Goal: Check status: Check status

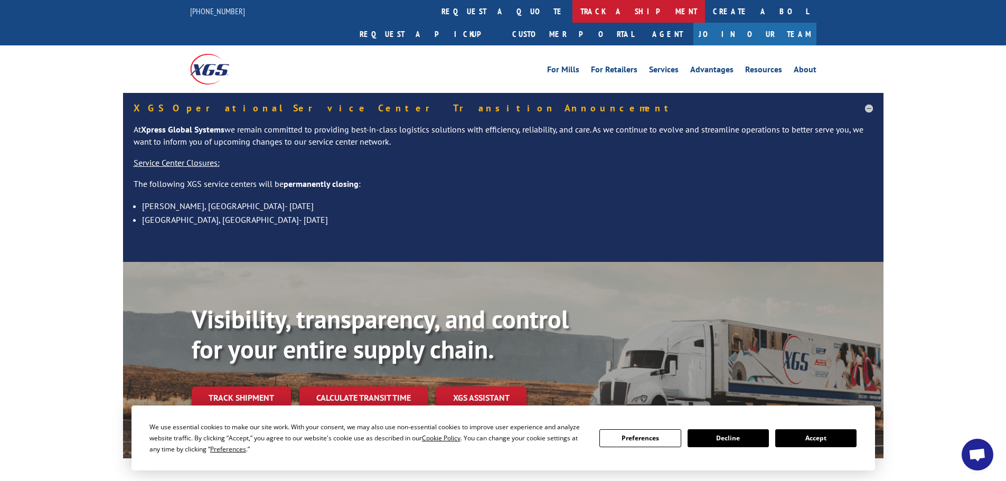
click at [572, 7] on link "track a shipment" at bounding box center [638, 11] width 132 height 23
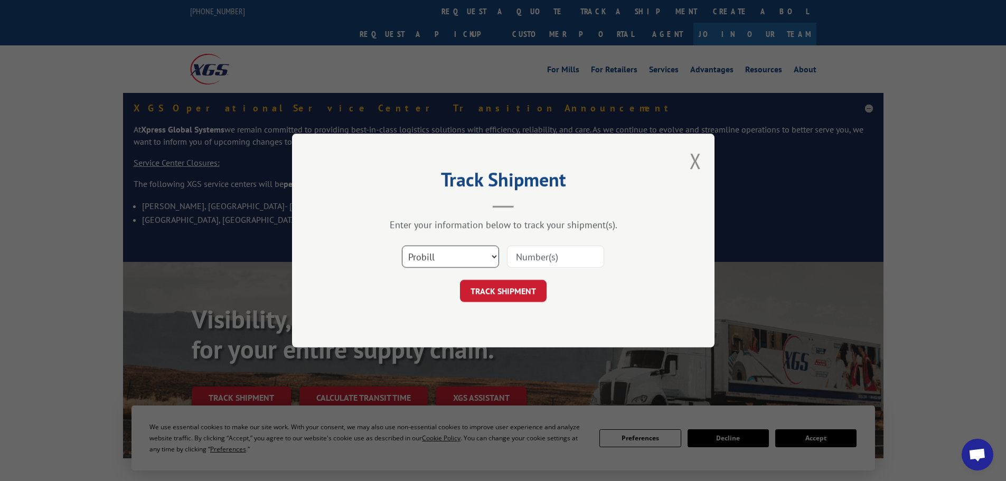
click at [463, 260] on select "Select category... Probill BOL PO" at bounding box center [450, 256] width 97 height 22
select select "po"
click at [402, 245] on select "Select category... Probill BOL PO" at bounding box center [450, 256] width 97 height 22
click at [557, 257] on input at bounding box center [555, 256] width 97 height 22
paste input "23509821"
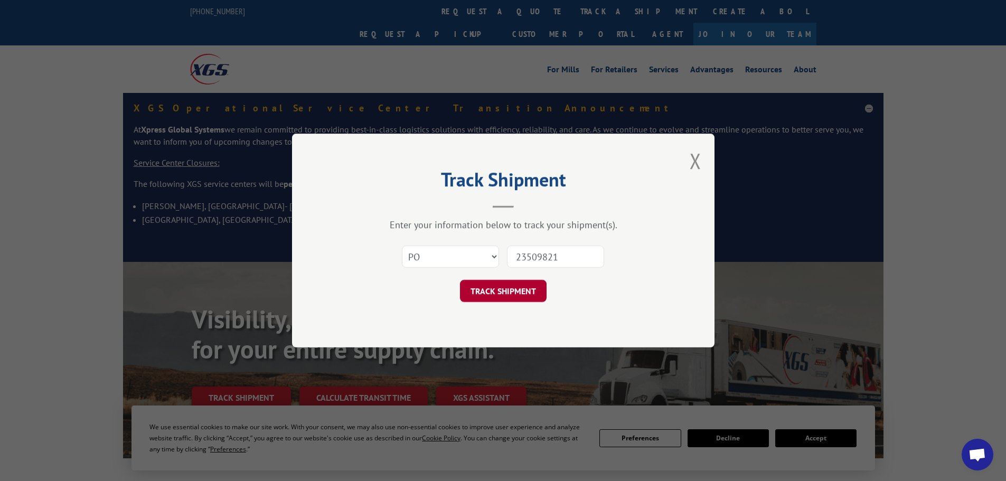
type input "23509821"
click at [524, 294] on button "TRACK SHIPMENT" at bounding box center [503, 291] width 87 height 22
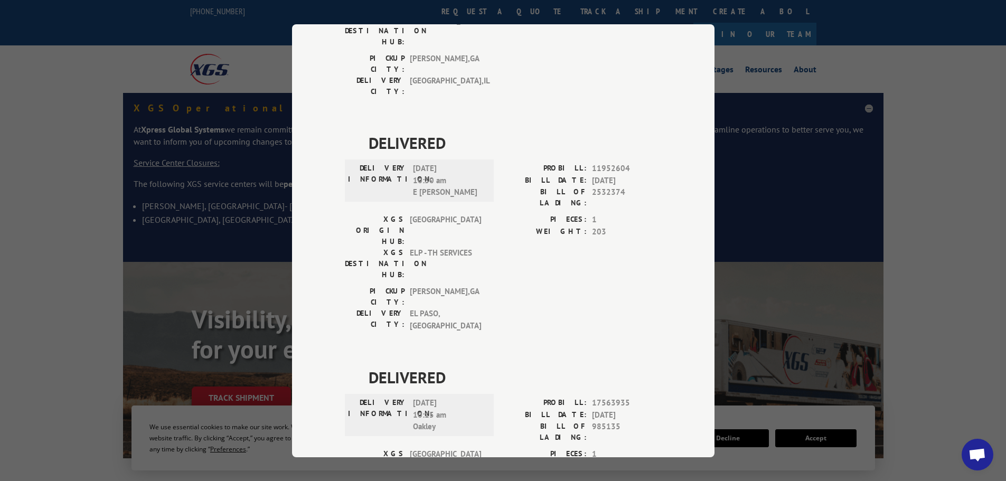
scroll to position [224, 0]
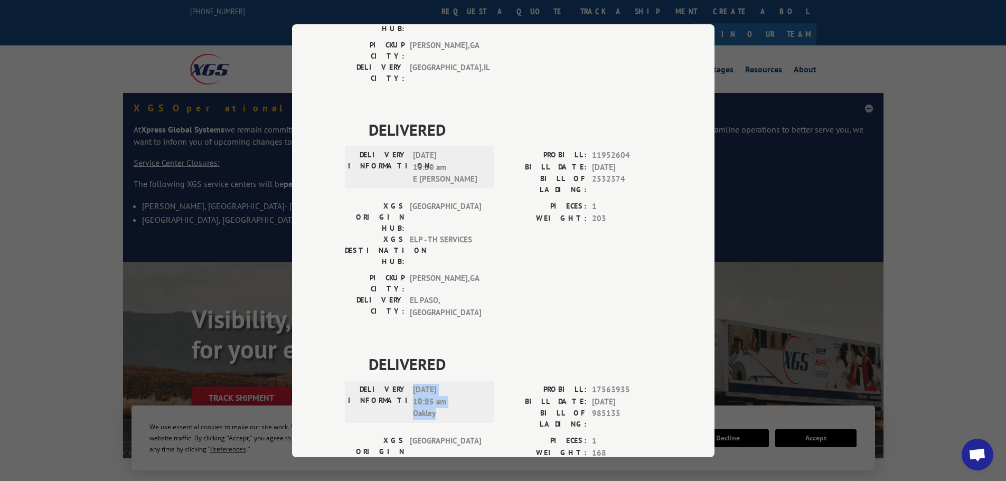
drag, startPoint x: 442, startPoint y: 306, endPoint x: 407, endPoint y: 280, distance: 43.5
click at [407, 384] on div "DELIVERY INFORMATION: [DATE] 10:15 am Oakley" at bounding box center [419, 402] width 143 height 36
click at [979, 456] on span "Open chat" at bounding box center [976, 455] width 17 height 15
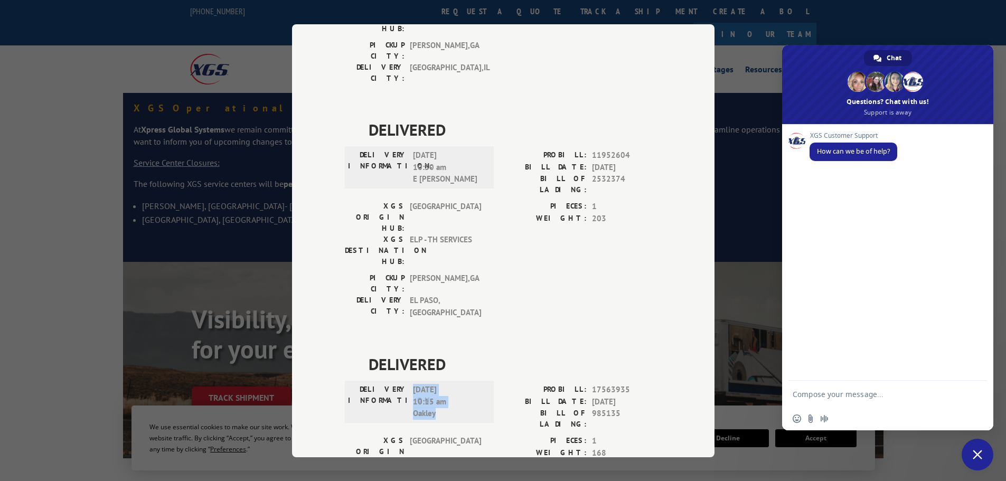
copy span "[DATE] 10:15 am Oakley"
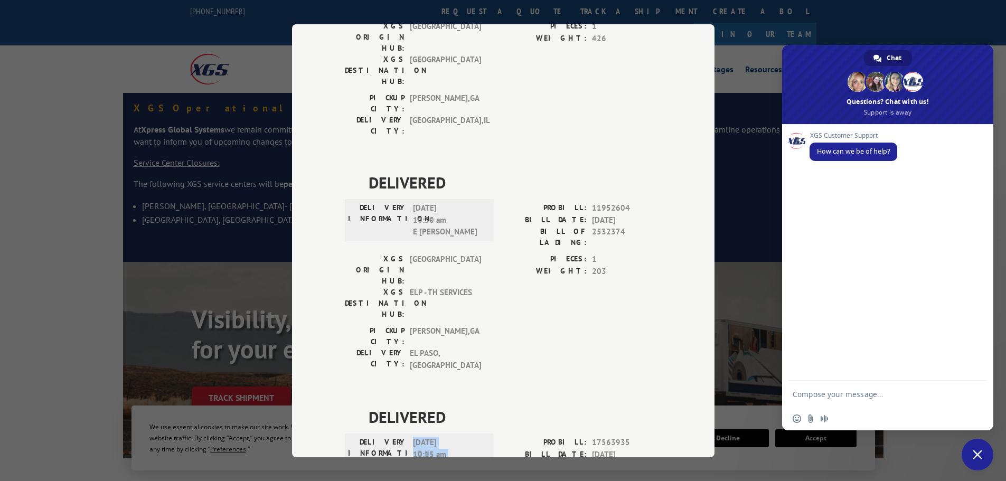
scroll to position [13, 0]
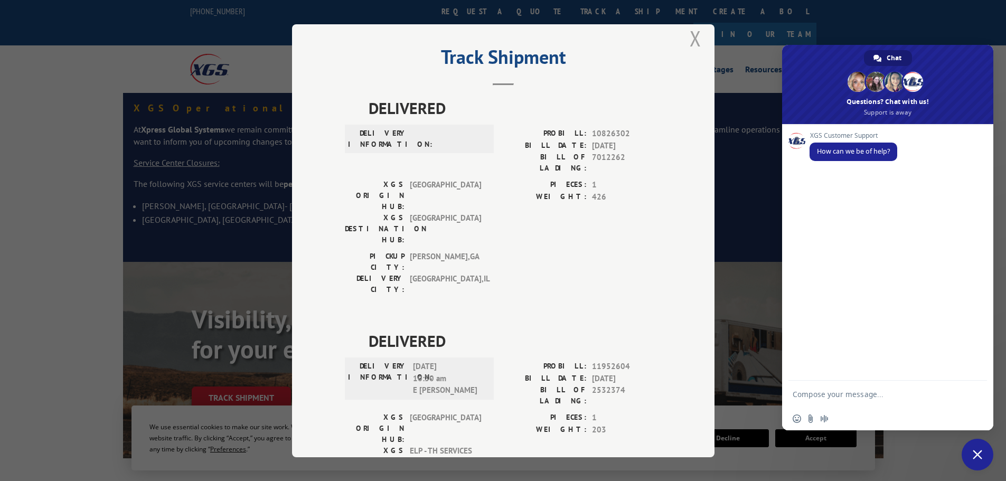
click at [694, 39] on button "Close modal" at bounding box center [695, 38] width 12 height 28
